Goal: Task Accomplishment & Management: Manage account settings

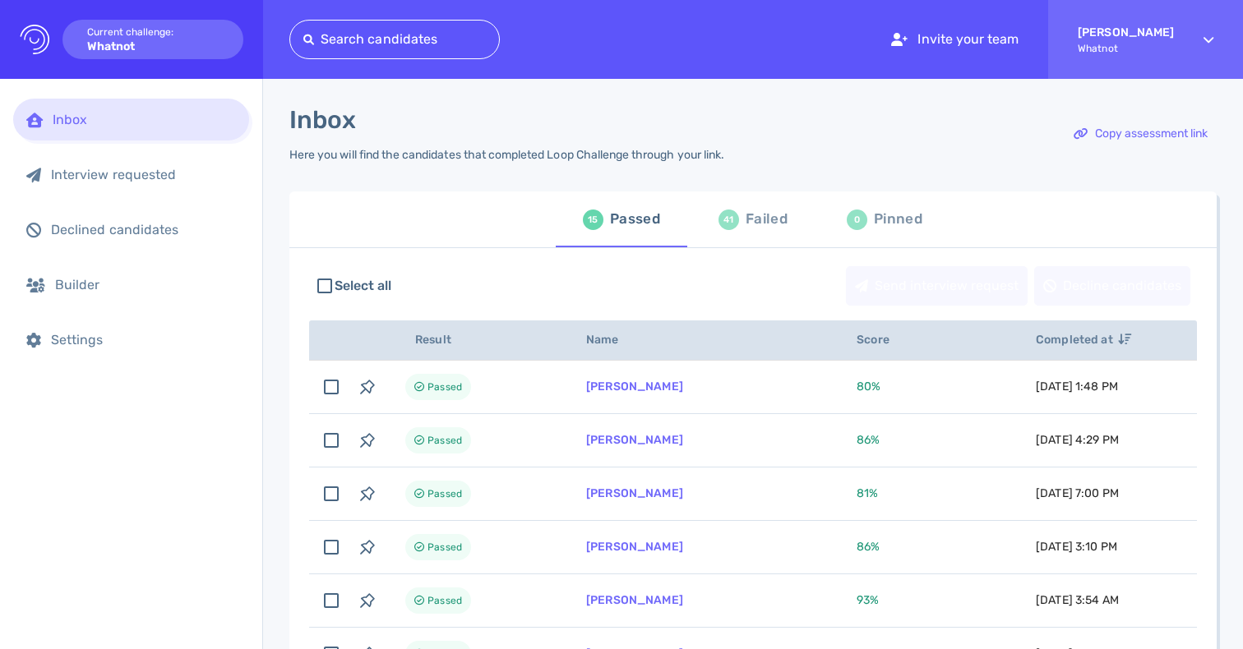
click at [727, 224] on div "41" at bounding box center [728, 220] width 21 height 21
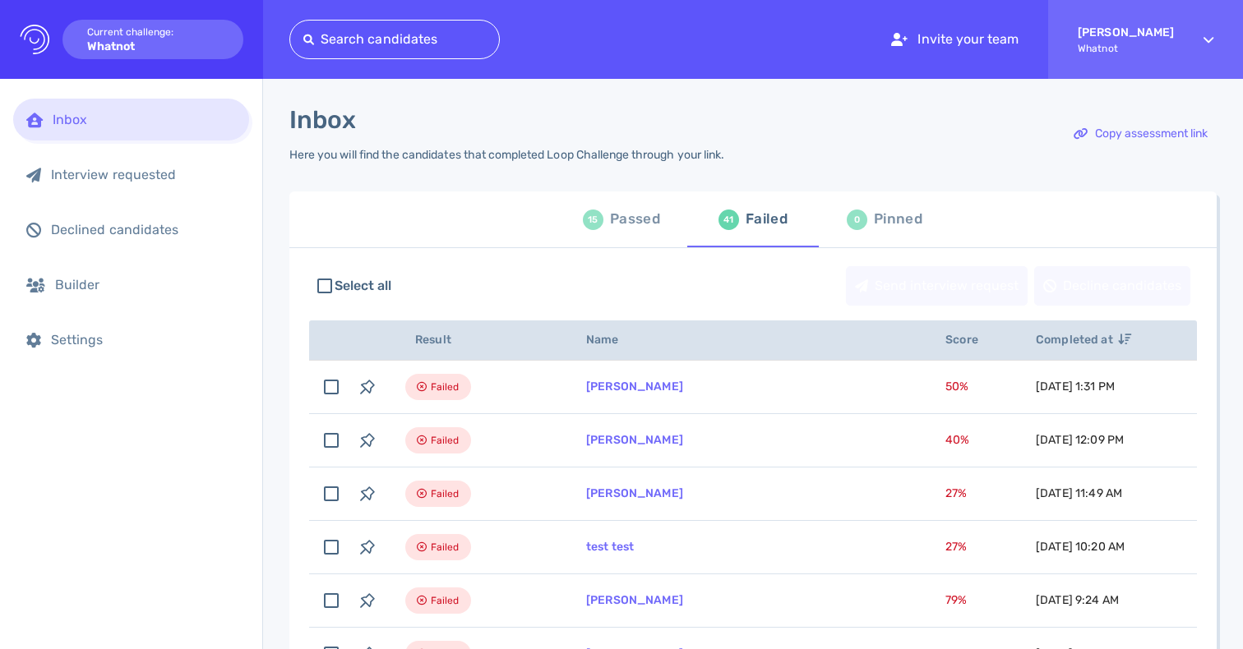
click at [600, 210] on div "15 Passed" at bounding box center [621, 219] width 77 height 46
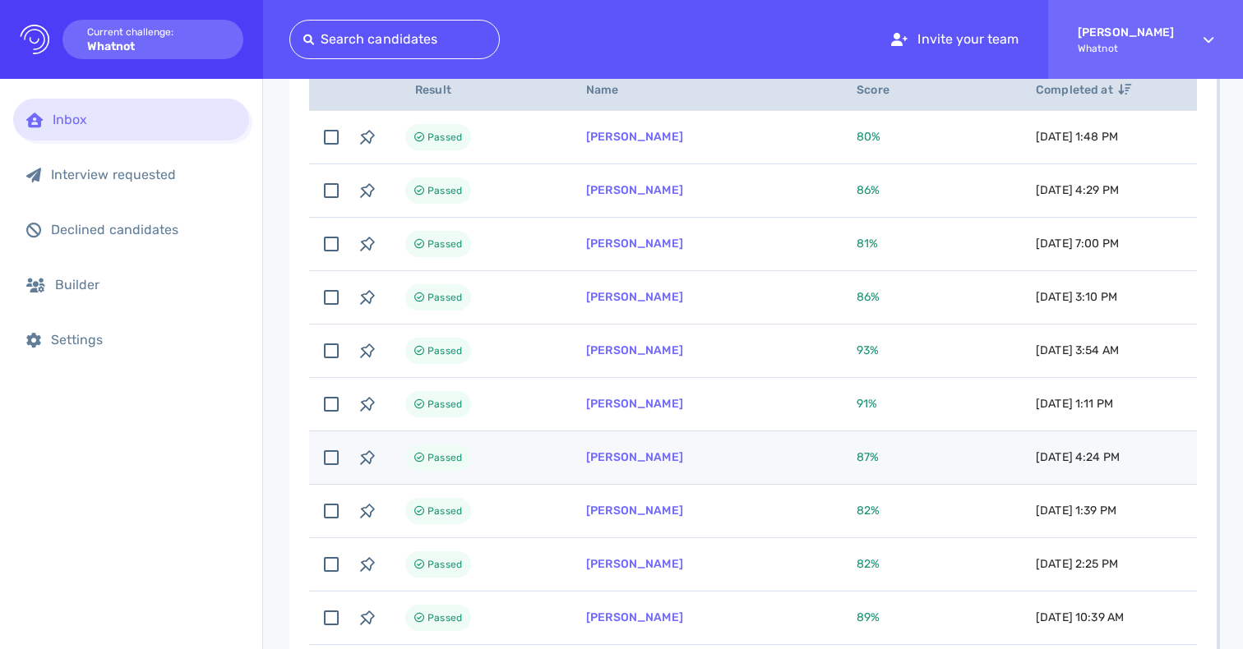
scroll to position [275, 0]
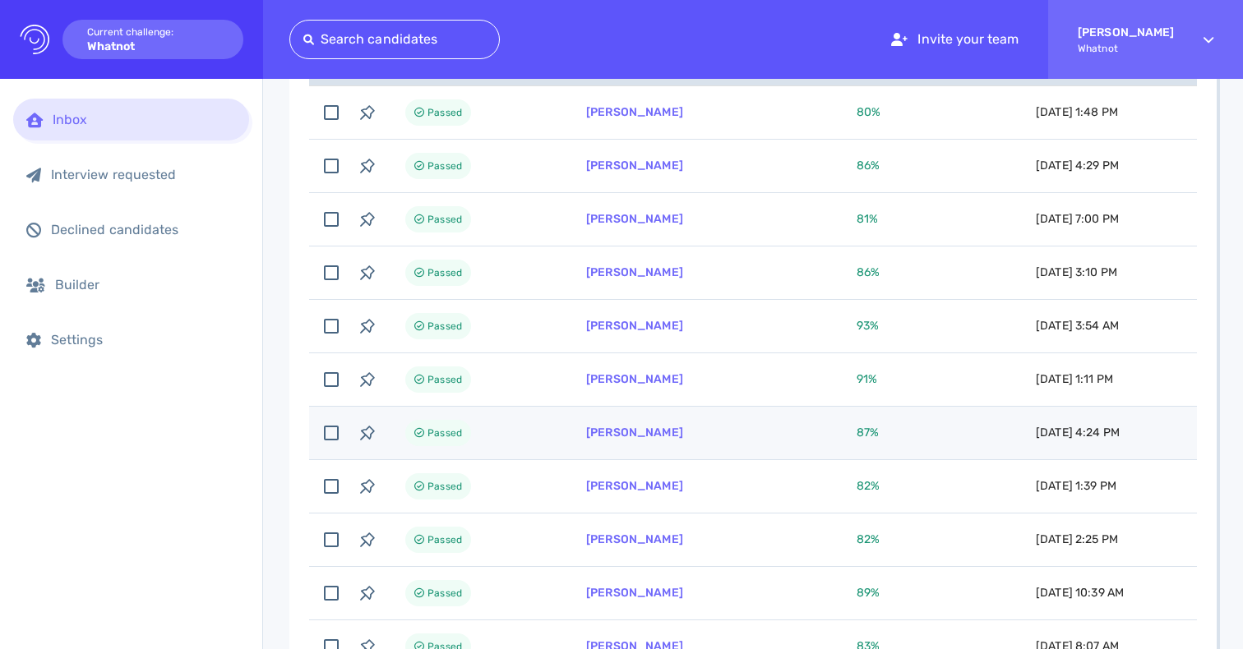
click at [766, 436] on td "[PERSON_NAME]" at bounding box center [701, 433] width 270 height 53
click at [881, 428] on td "87 %" at bounding box center [926, 433] width 179 height 53
drag, startPoint x: 624, startPoint y: 432, endPoint x: 703, endPoint y: 432, distance: 78.9
click at [703, 432] on td "Freddie Kane" at bounding box center [701, 433] width 270 height 53
click at [727, 444] on td "Freddie Kane" at bounding box center [701, 433] width 270 height 53
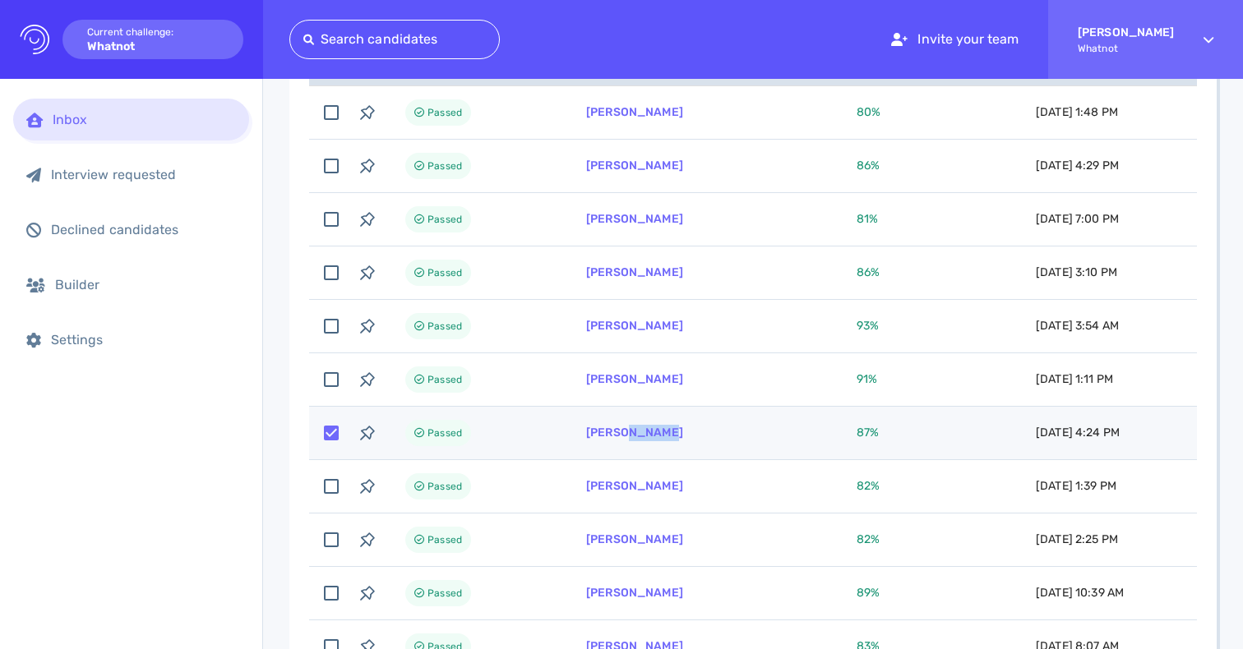
checkbox input "false"
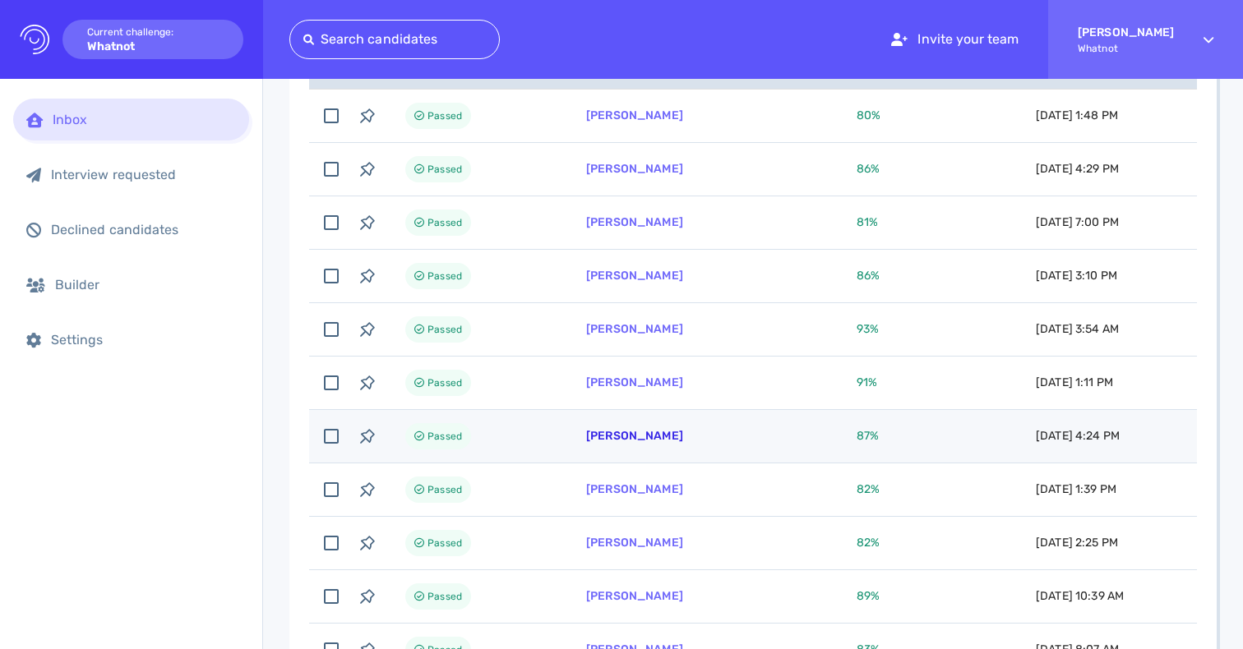
scroll to position [268, 0]
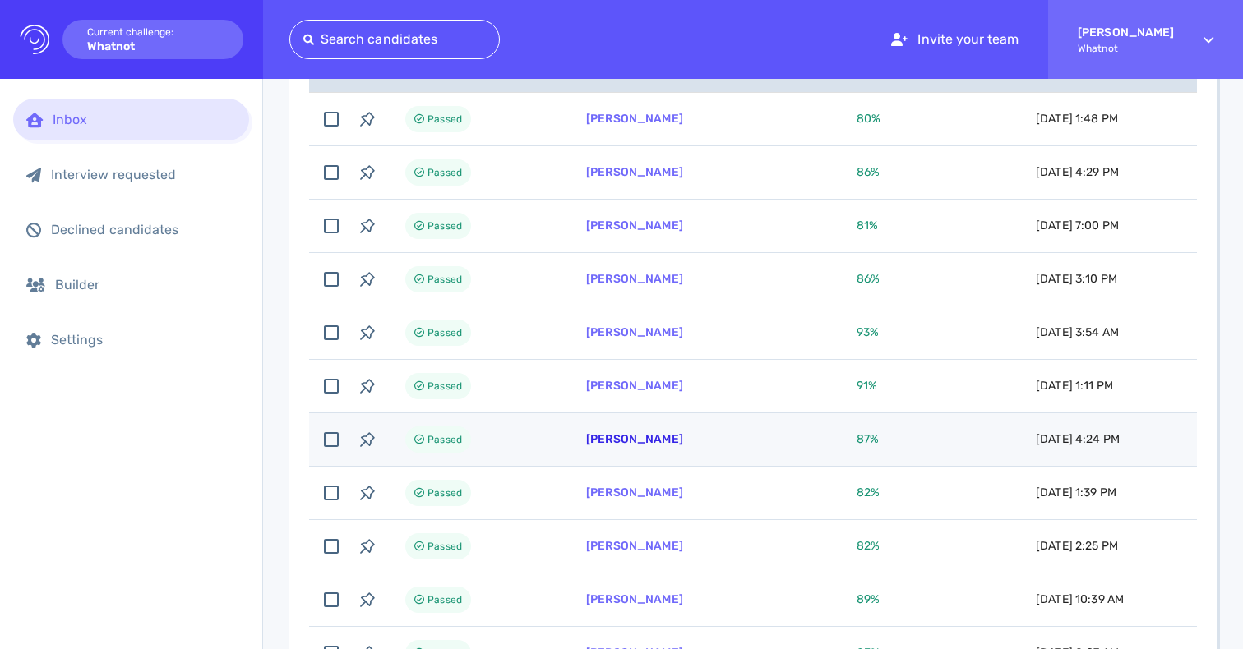
click at [626, 433] on link "Freddie Kane" at bounding box center [634, 439] width 97 height 14
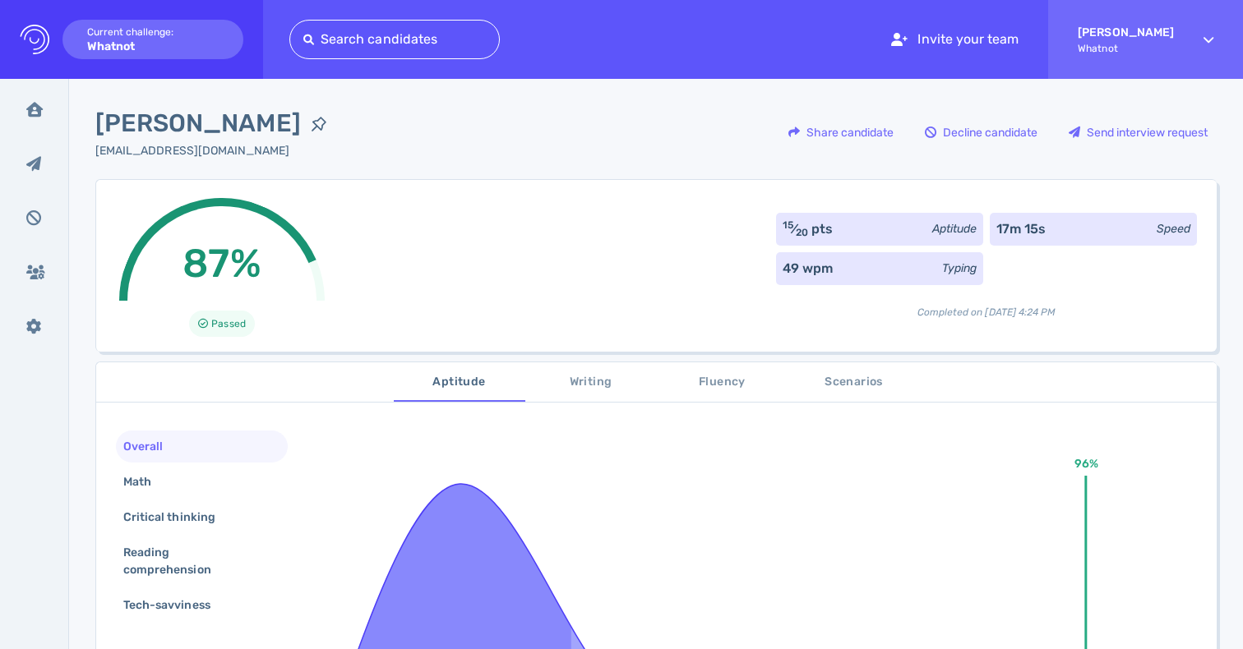
click at [219, 261] on span "87%" at bounding box center [221, 263] width 78 height 47
click at [419, 257] on div "87% Passed 15 ⁄ 20 pts Aptitude 17m 15s Speed 49 wpm Typing Completed on August…" at bounding box center [655, 265] width 1121 height 173
click at [200, 216] on div at bounding box center [222, 301] width 266 height 266
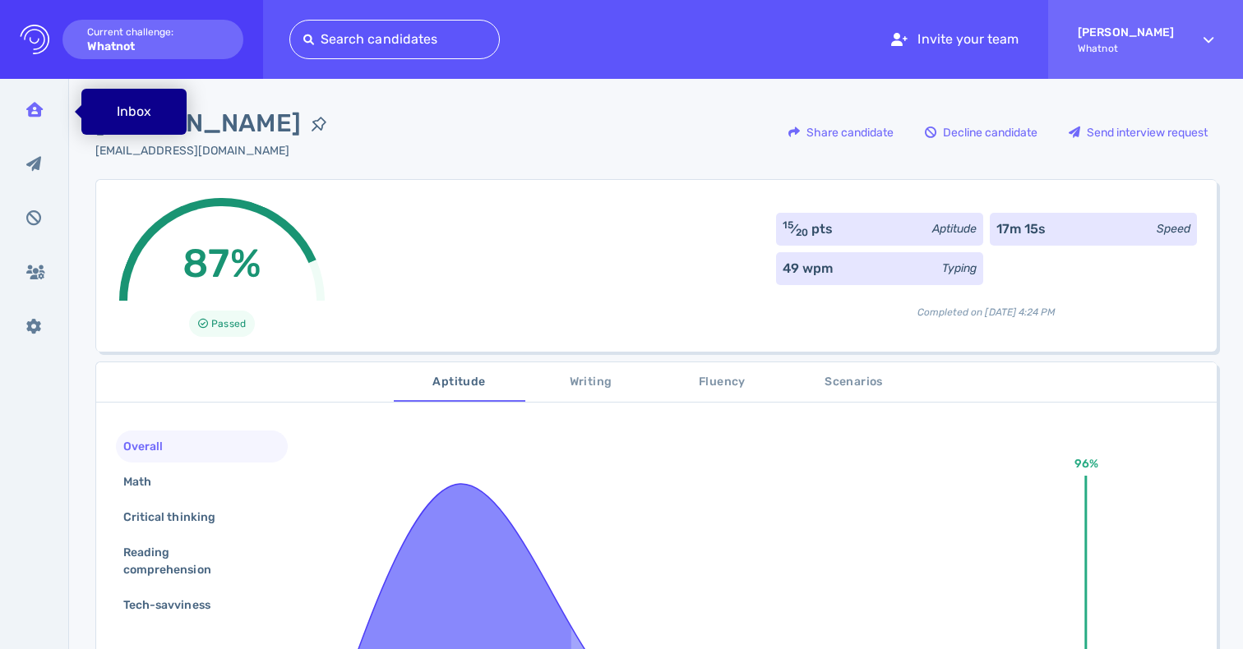
click at [43, 105] on div "Inbox" at bounding box center [34, 109] width 43 height 41
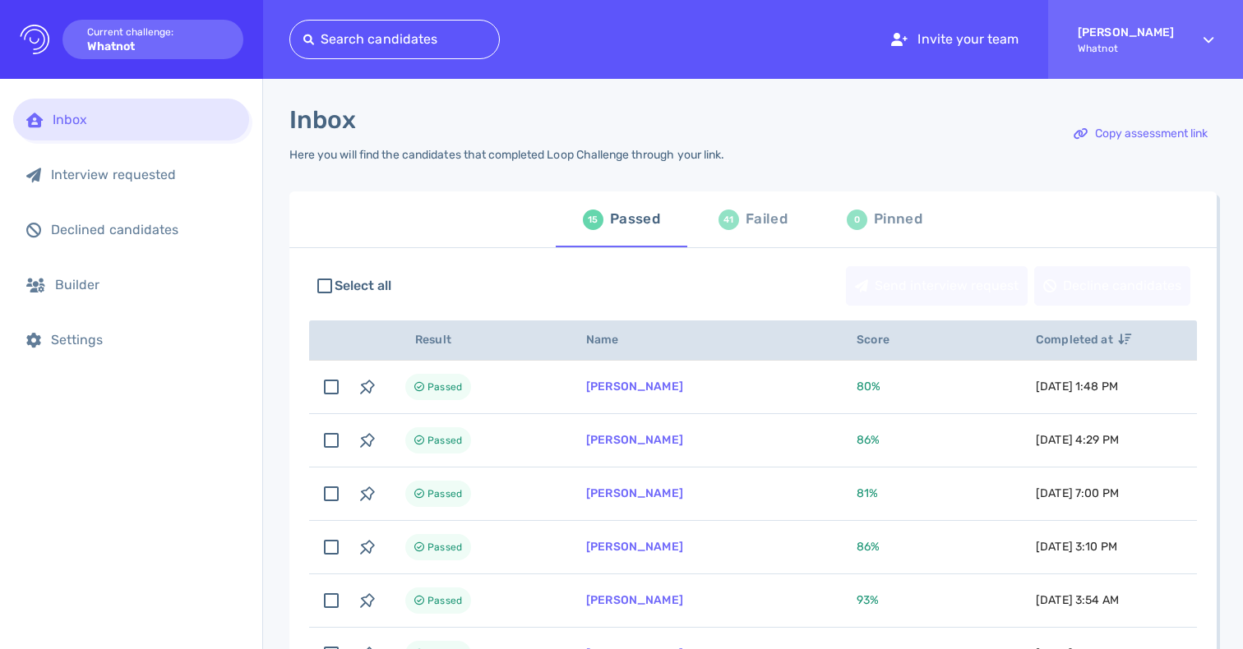
click at [111, 127] on div "Inbox" at bounding box center [144, 120] width 183 height 16
click at [746, 228] on div "Failed" at bounding box center [767, 219] width 42 height 25
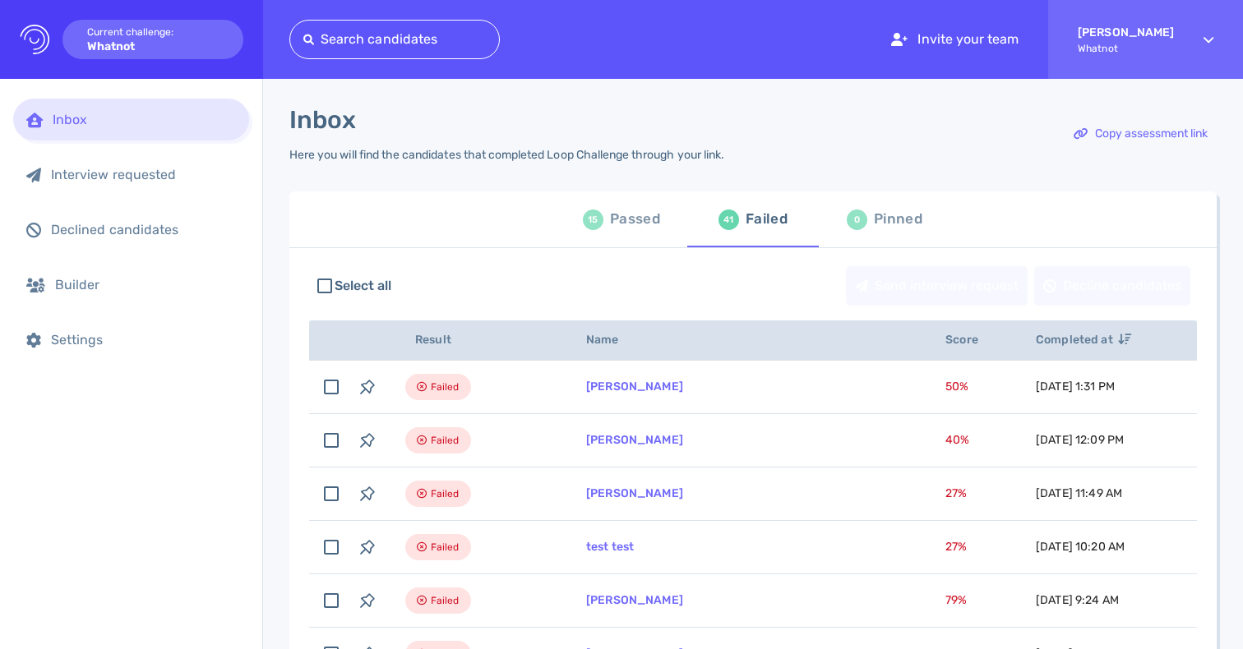
click at [628, 219] on div "Passed" at bounding box center [635, 219] width 50 height 25
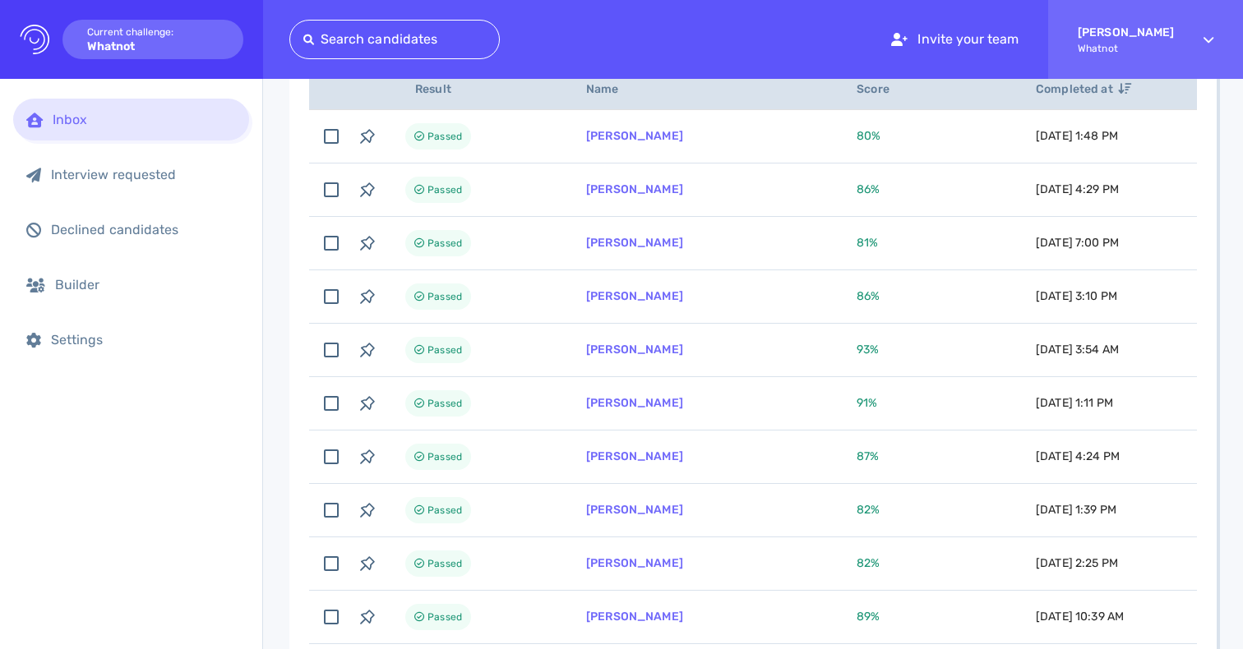
scroll to position [280, 0]
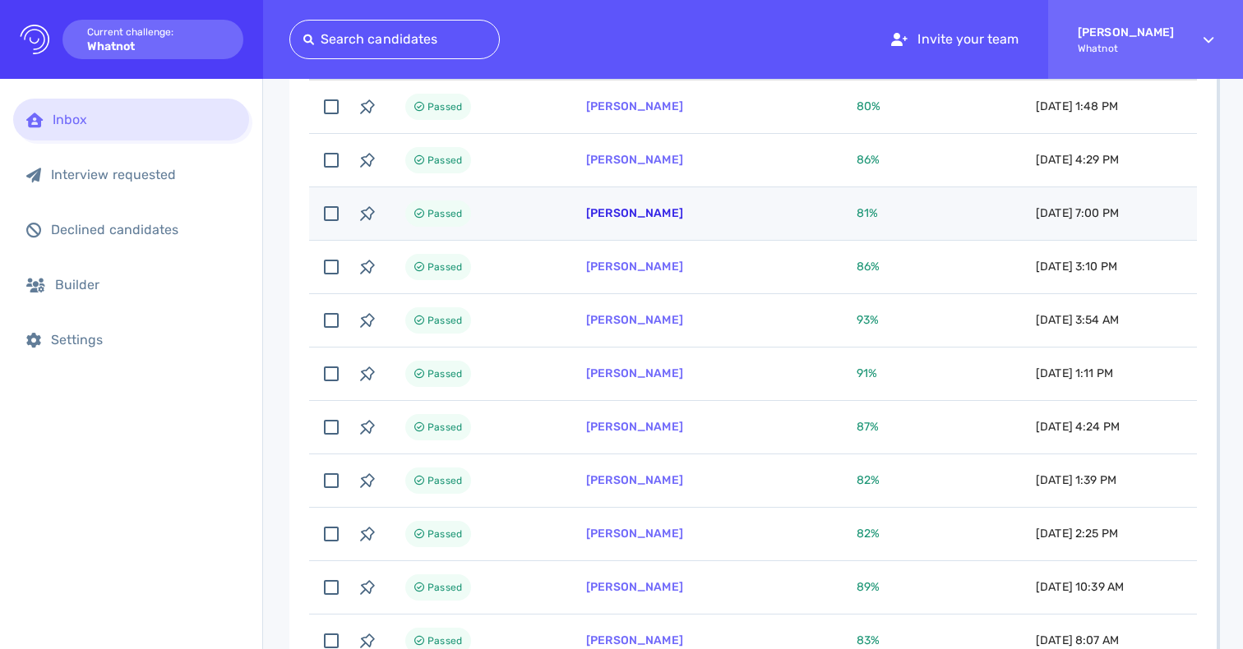
click at [644, 216] on link "[PERSON_NAME]" at bounding box center [634, 213] width 97 height 14
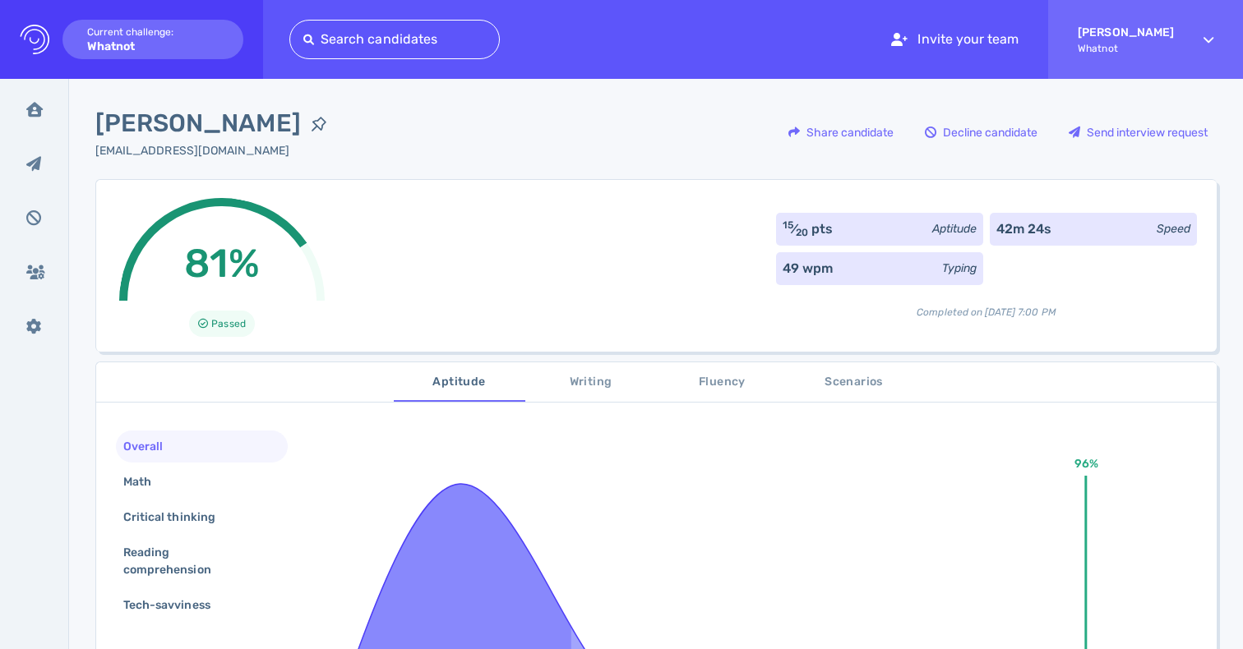
click at [657, 210] on div "81% Passed 15 ⁄ 20 pts Aptitude 42m 24s Speed 49 wpm Typing Completed on [DATE]…" at bounding box center [655, 265] width 1121 height 173
click at [33, 104] on icon at bounding box center [34, 109] width 16 height 15
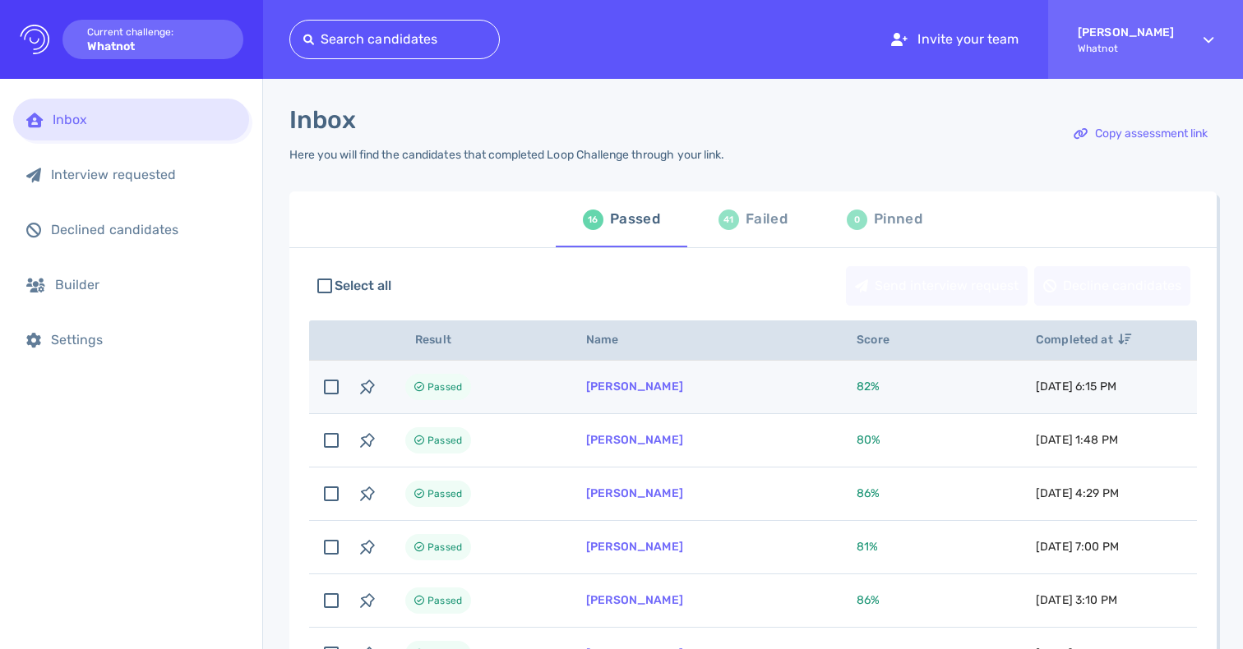
click at [700, 376] on td "[PERSON_NAME]" at bounding box center [701, 387] width 270 height 53
checkbox input "true"
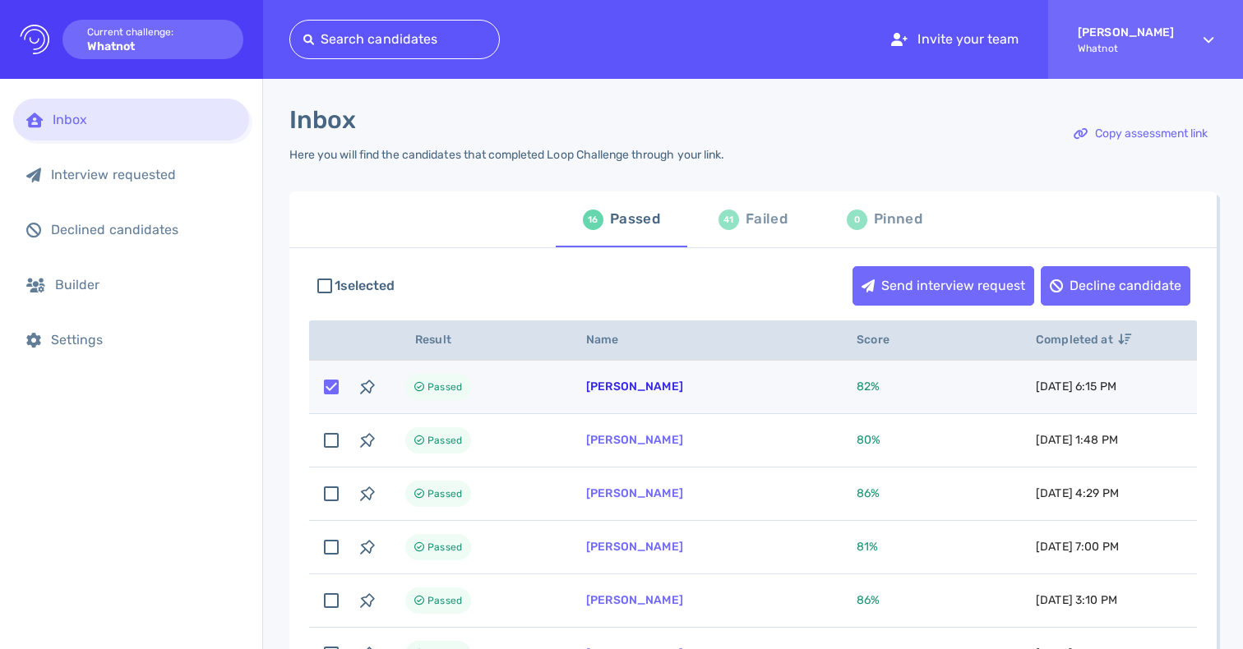
click at [635, 383] on link "[PERSON_NAME]" at bounding box center [634, 387] width 97 height 14
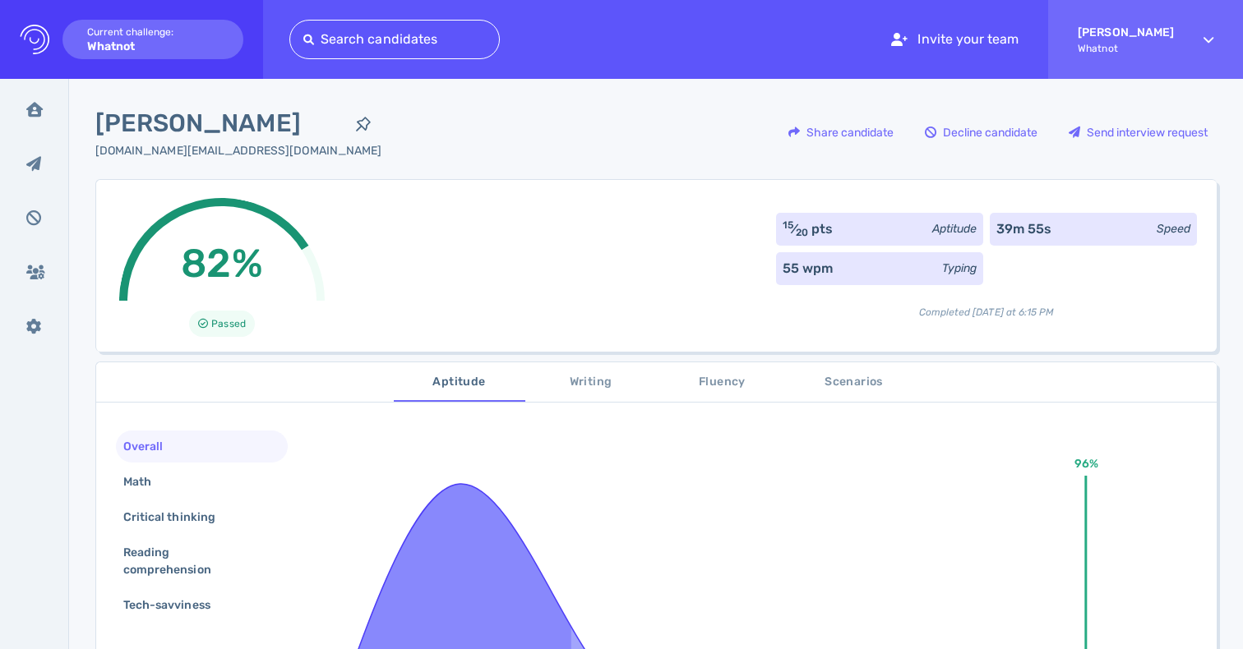
click at [531, 177] on div "[PERSON_NAME] [DOMAIN_NAME][EMAIL_ADDRESS][DOMAIN_NAME] Share candidate Decline…" at bounding box center [655, 142] width 1121 height 74
